Goal: Information Seeking & Learning: Learn about a topic

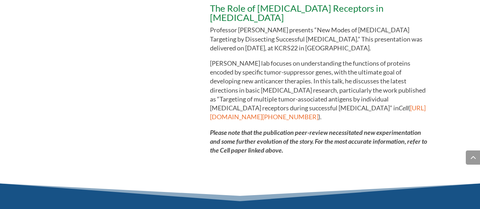
scroll to position [341, 0]
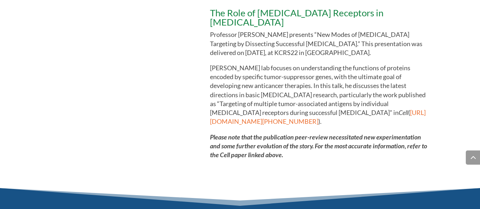
click at [320, 125] on link "[URL][DOMAIN_NAME][PHONE_NUMBER]" at bounding box center [318, 117] width 216 height 17
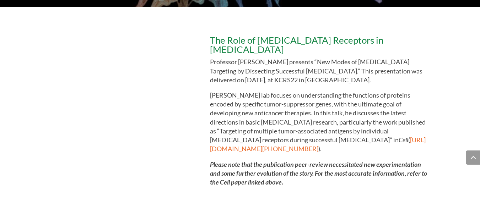
scroll to position [313, 0]
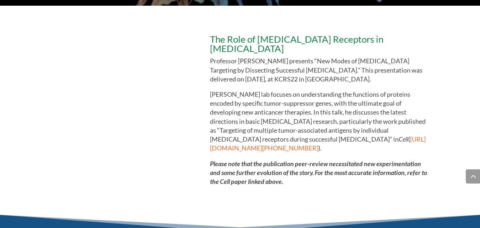
scroll to position [312, 0]
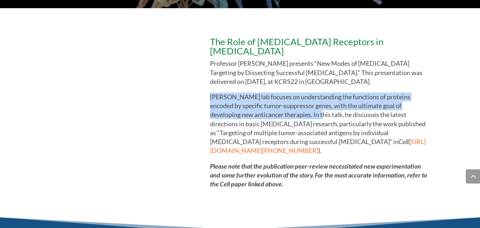
drag, startPoint x: 313, startPoint y: 120, endPoint x: 211, endPoint y: 101, distance: 103.7
click at [211, 101] on span "Professor Sewell’s lab focuses on understanding the functions of proteins encod…" at bounding box center [318, 119] width 216 height 53
copy span "[PERSON_NAME] lab focuses on understanding the functions of proteins encoded by…"
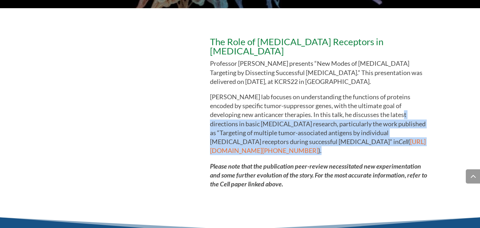
drag, startPoint x: 393, startPoint y: 119, endPoint x: 390, endPoint y: 153, distance: 33.9
click at [390, 153] on p "Professor Sewell’s lab focuses on understanding the functions of proteins encod…" at bounding box center [321, 126] width 222 height 69
copy p "latest directions in basic cancer research, particularly the work published as …"
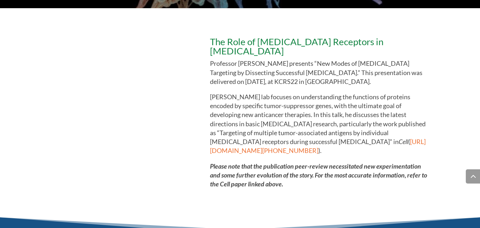
click at [297, 202] on div "The Role of T-Cell Receptors in Cancer Immunotherapy Professor Andrew Sewell pr…" at bounding box center [240, 112] width 480 height 209
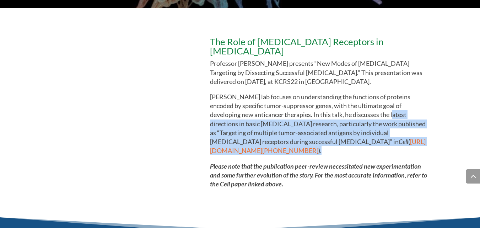
drag, startPoint x: 340, startPoint y: 161, endPoint x: 382, endPoint y: 119, distance: 58.3
click at [382, 119] on p "Professor Sewell’s lab focuses on understanding the functions of proteins encod…" at bounding box center [321, 126] width 222 height 69
copy p "the latest directions in basic cancer research, particularly the work published…"
